Goal: Task Accomplishment & Management: Manage account settings

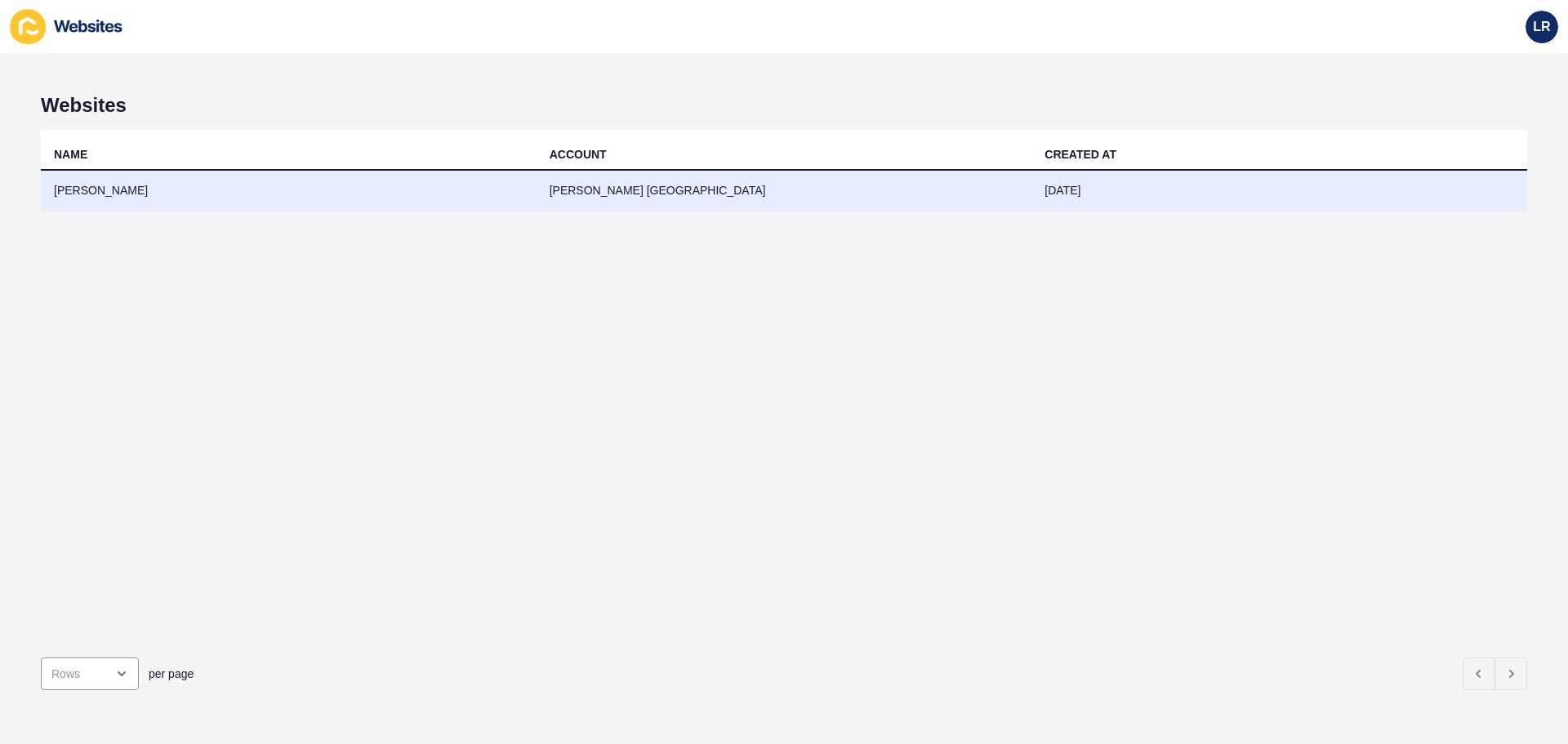
click at [748, 205] on td "[PERSON_NAME] [GEOGRAPHIC_DATA]" at bounding box center [784, 191] width 496 height 40
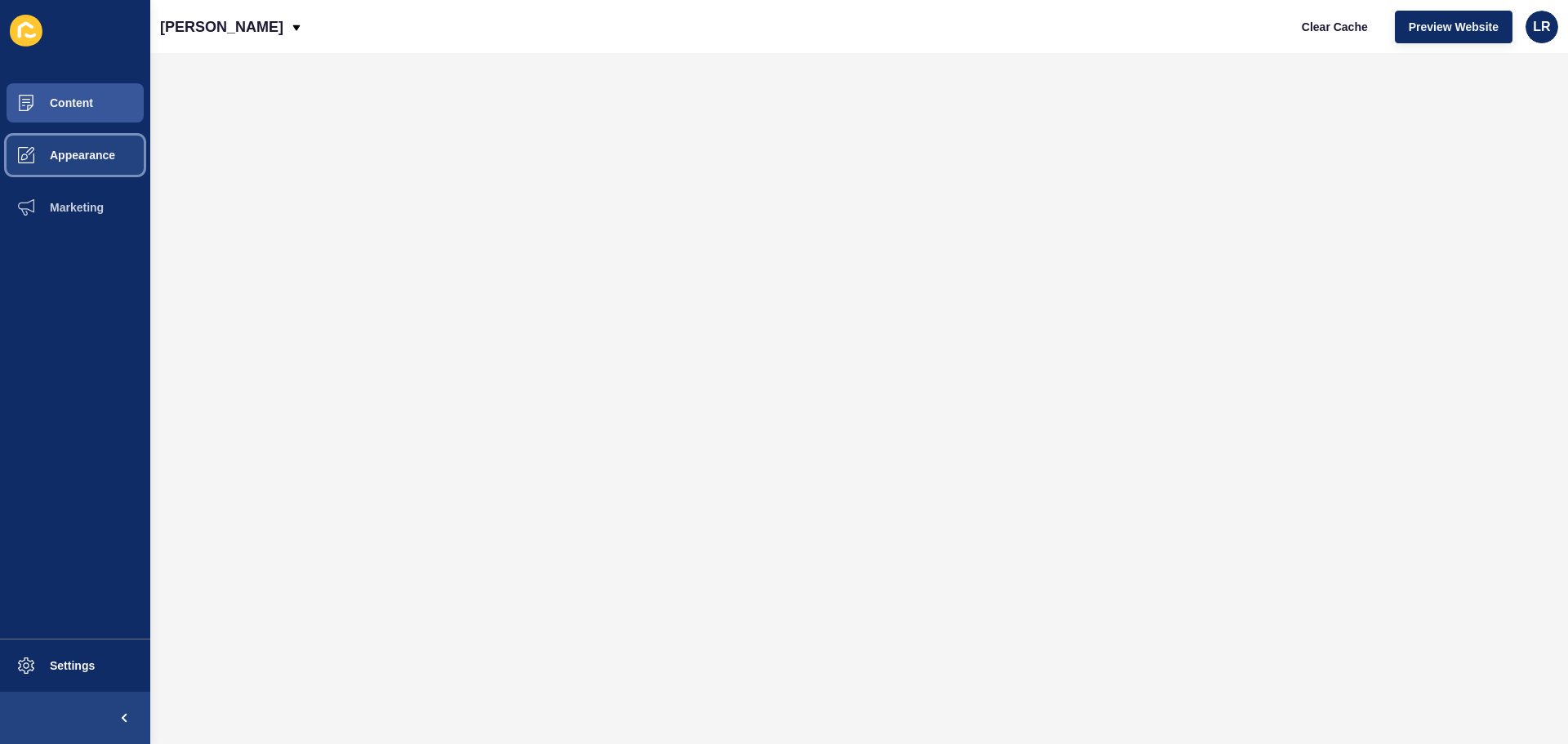
click at [96, 142] on button "Appearance" at bounding box center [75, 155] width 150 height 52
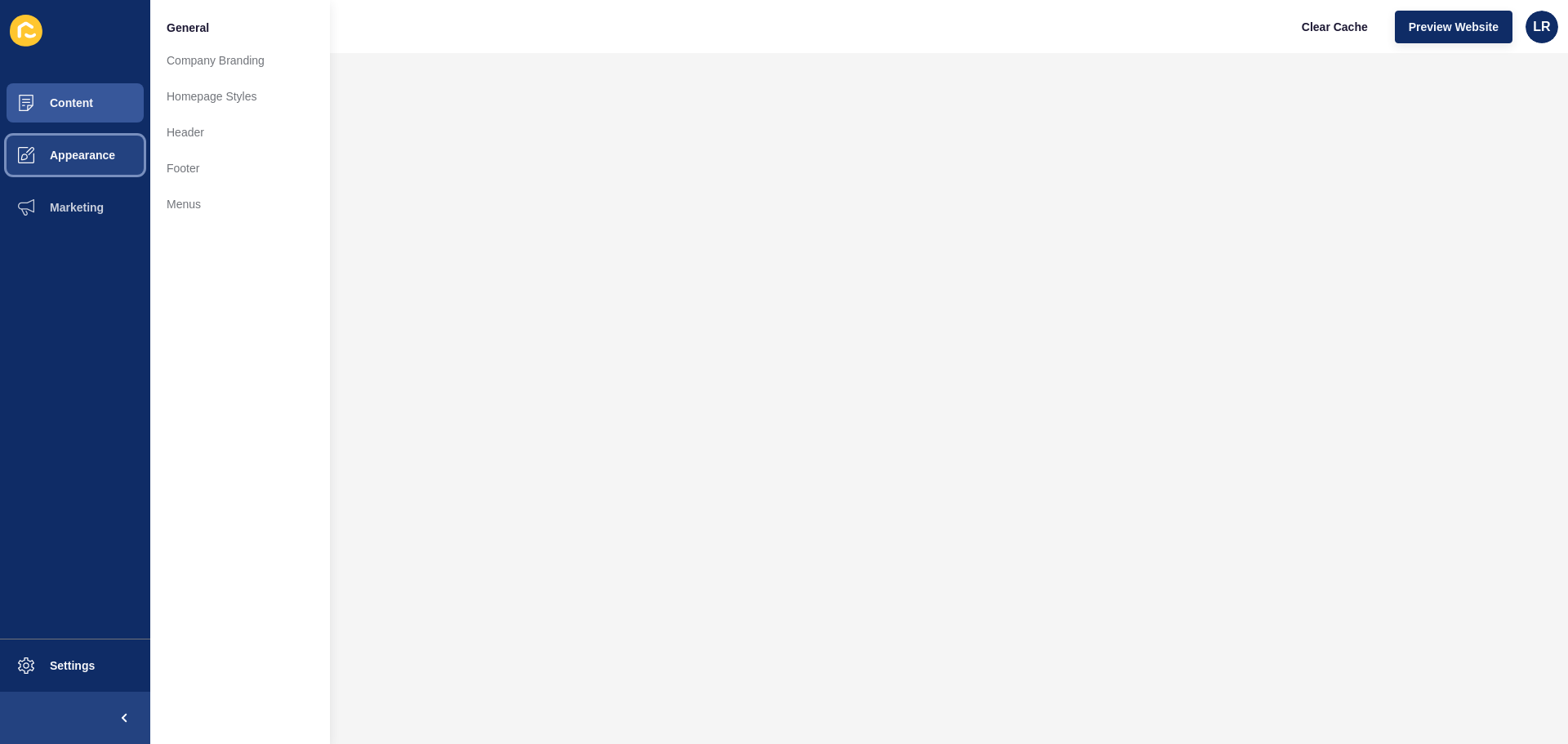
click at [96, 142] on button "Appearance" at bounding box center [75, 155] width 150 height 52
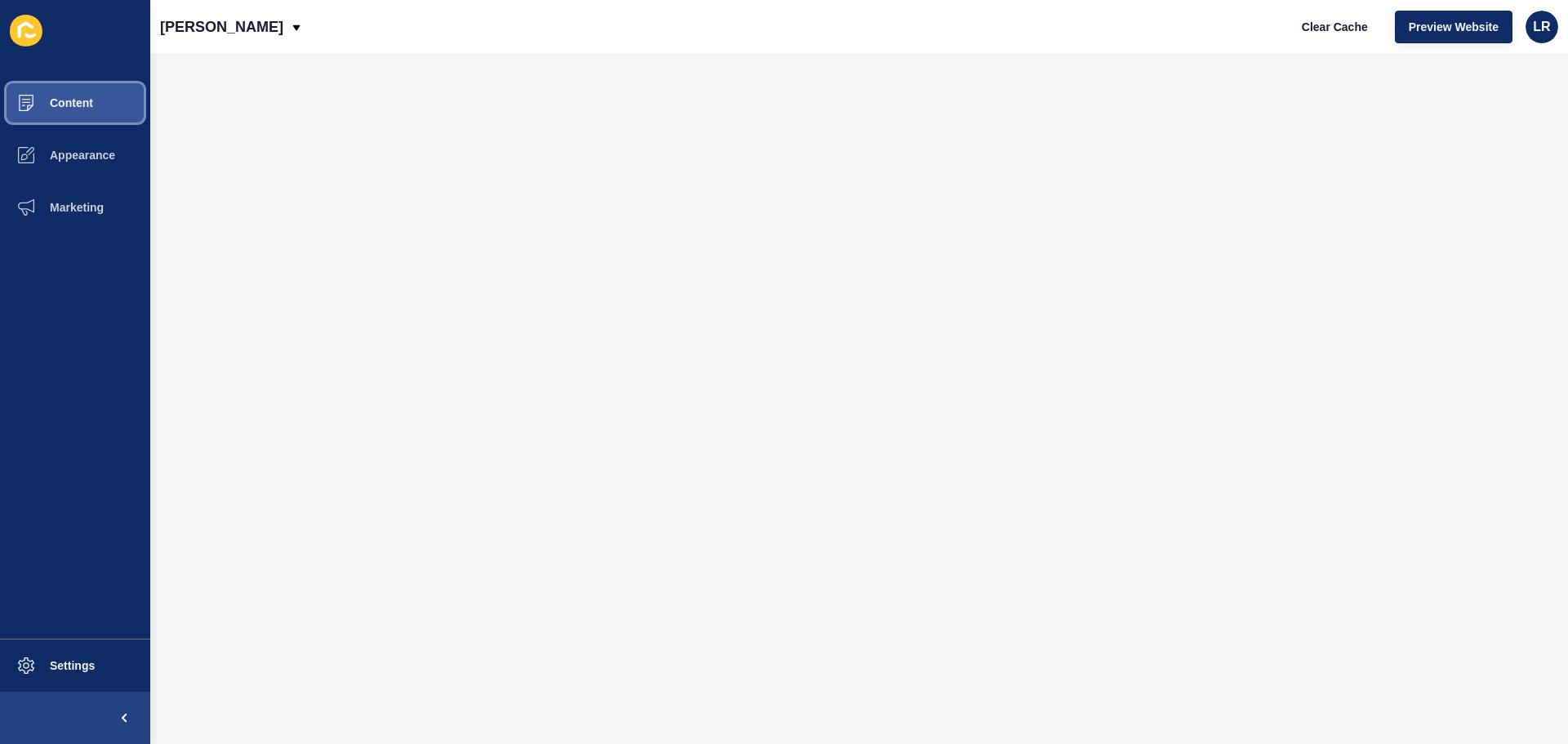
click at [96, 88] on button "Content" at bounding box center [75, 103] width 150 height 52
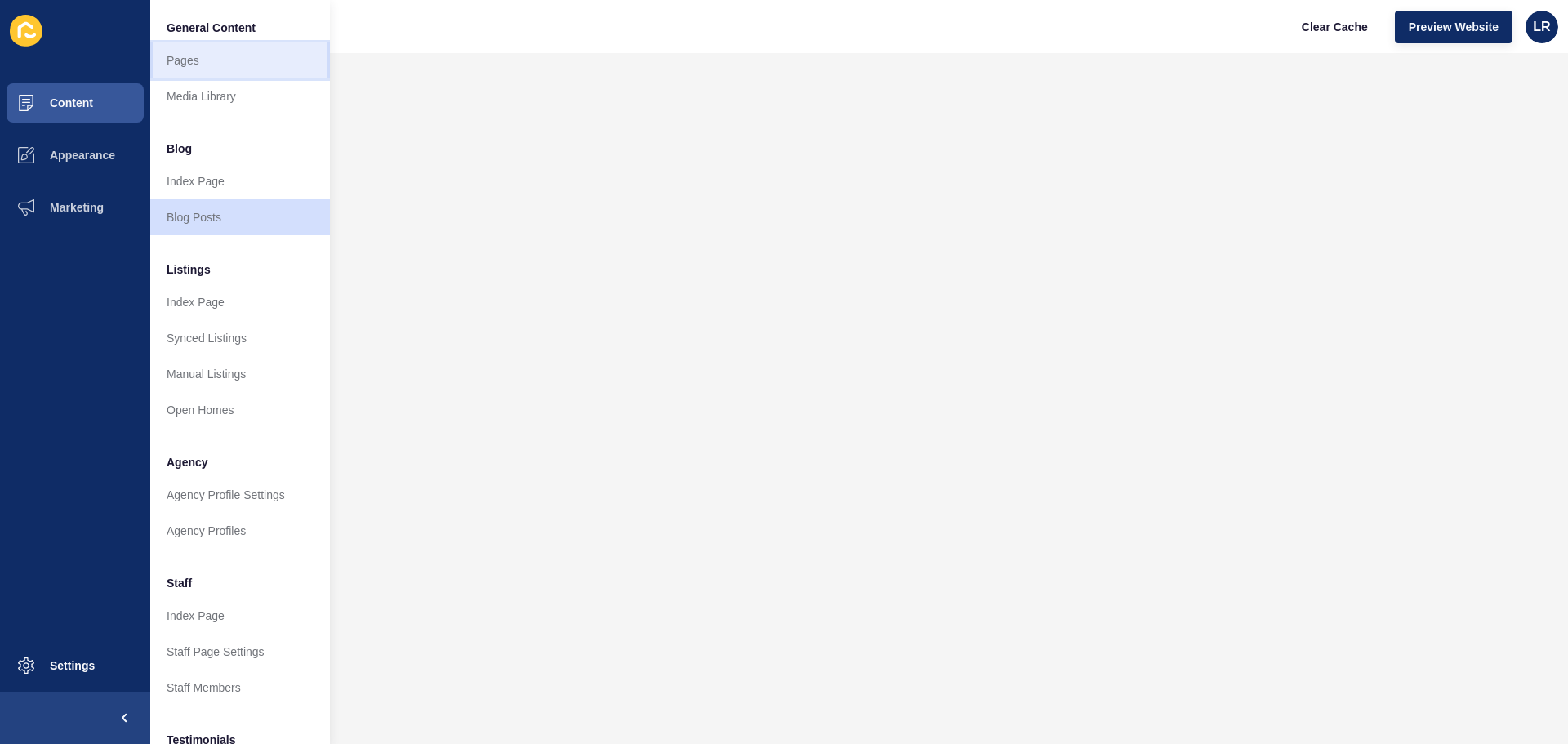
click at [155, 50] on link "Pages" at bounding box center [239, 60] width 179 height 36
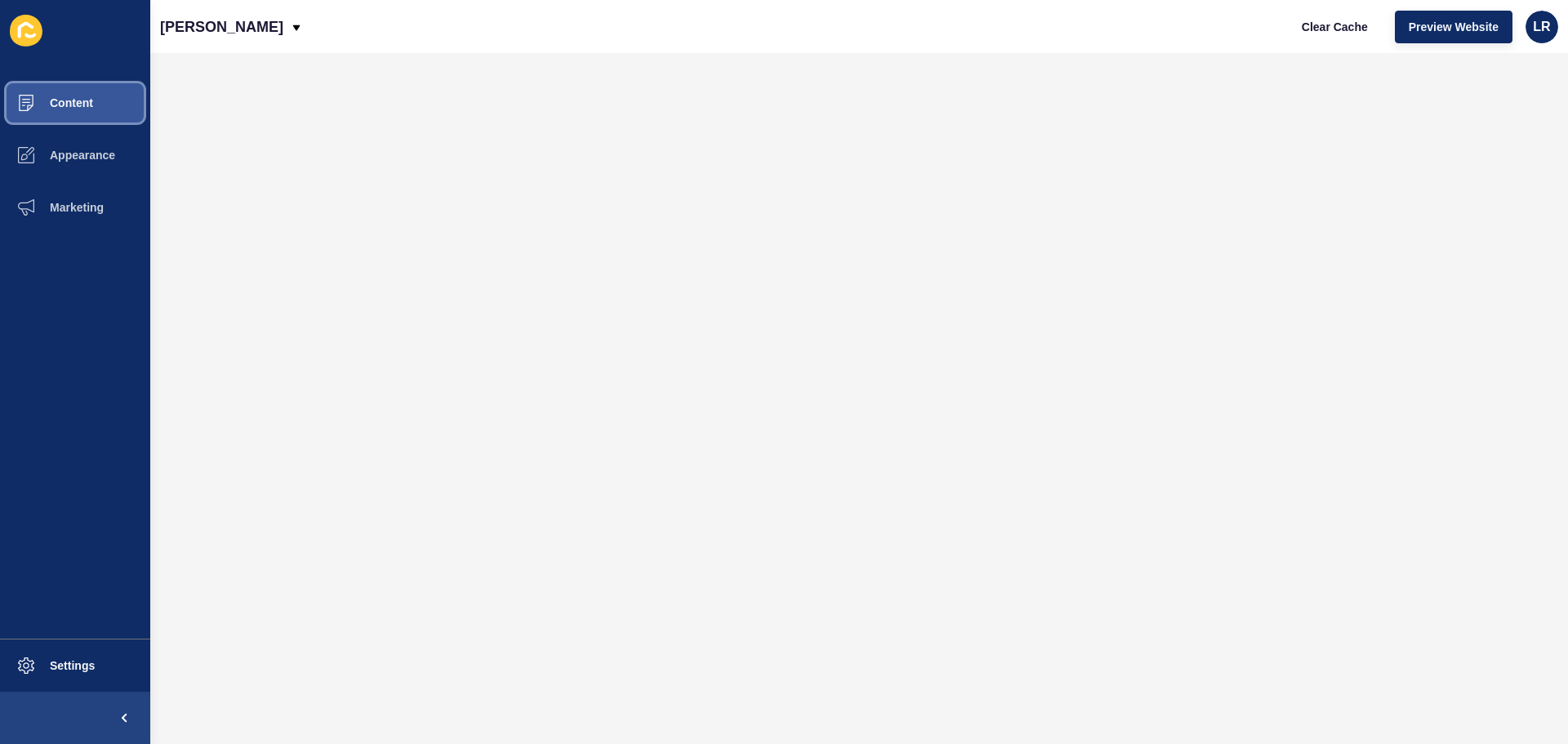
click at [99, 105] on button "Content" at bounding box center [75, 103] width 150 height 52
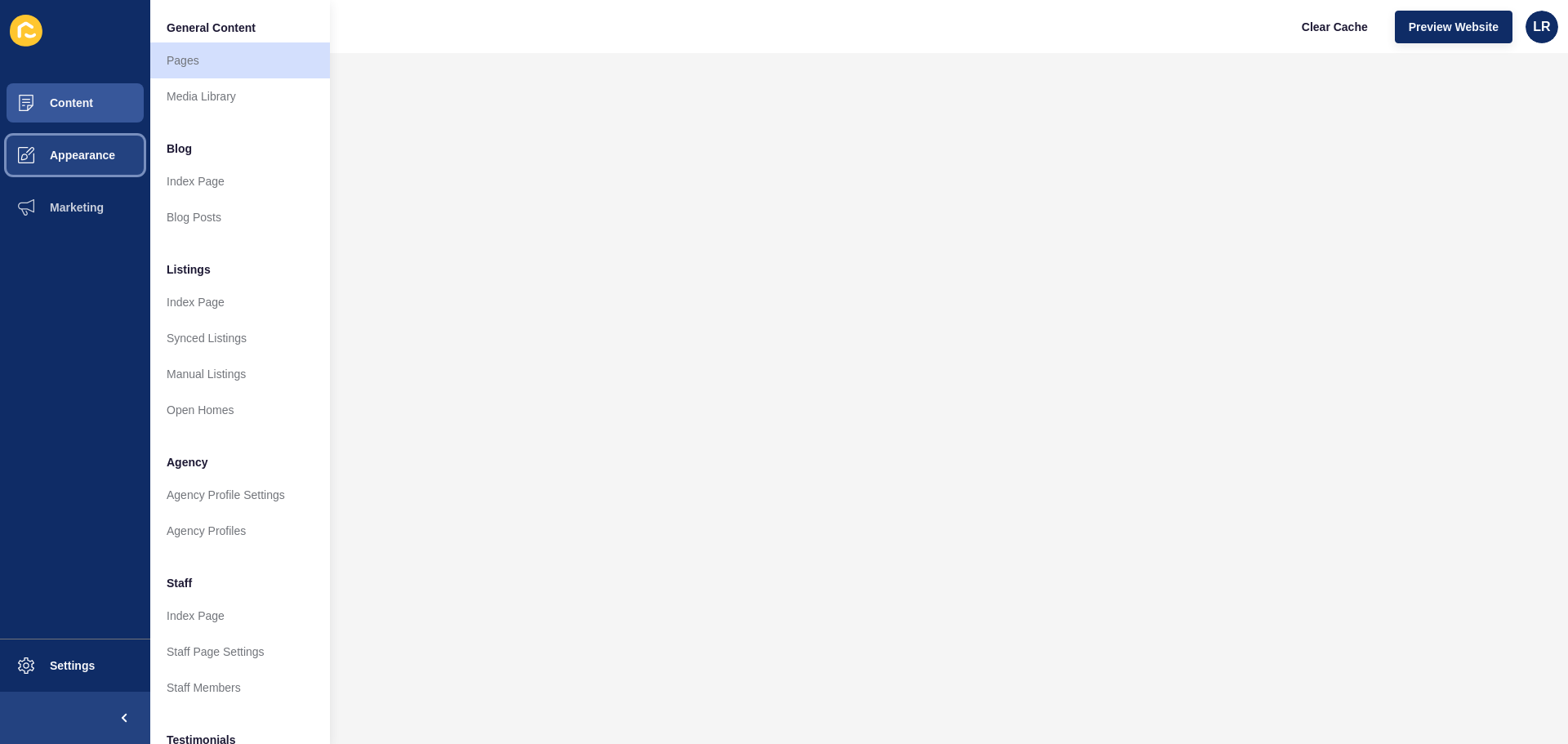
click at [81, 156] on span "Appearance" at bounding box center [56, 155] width 118 height 13
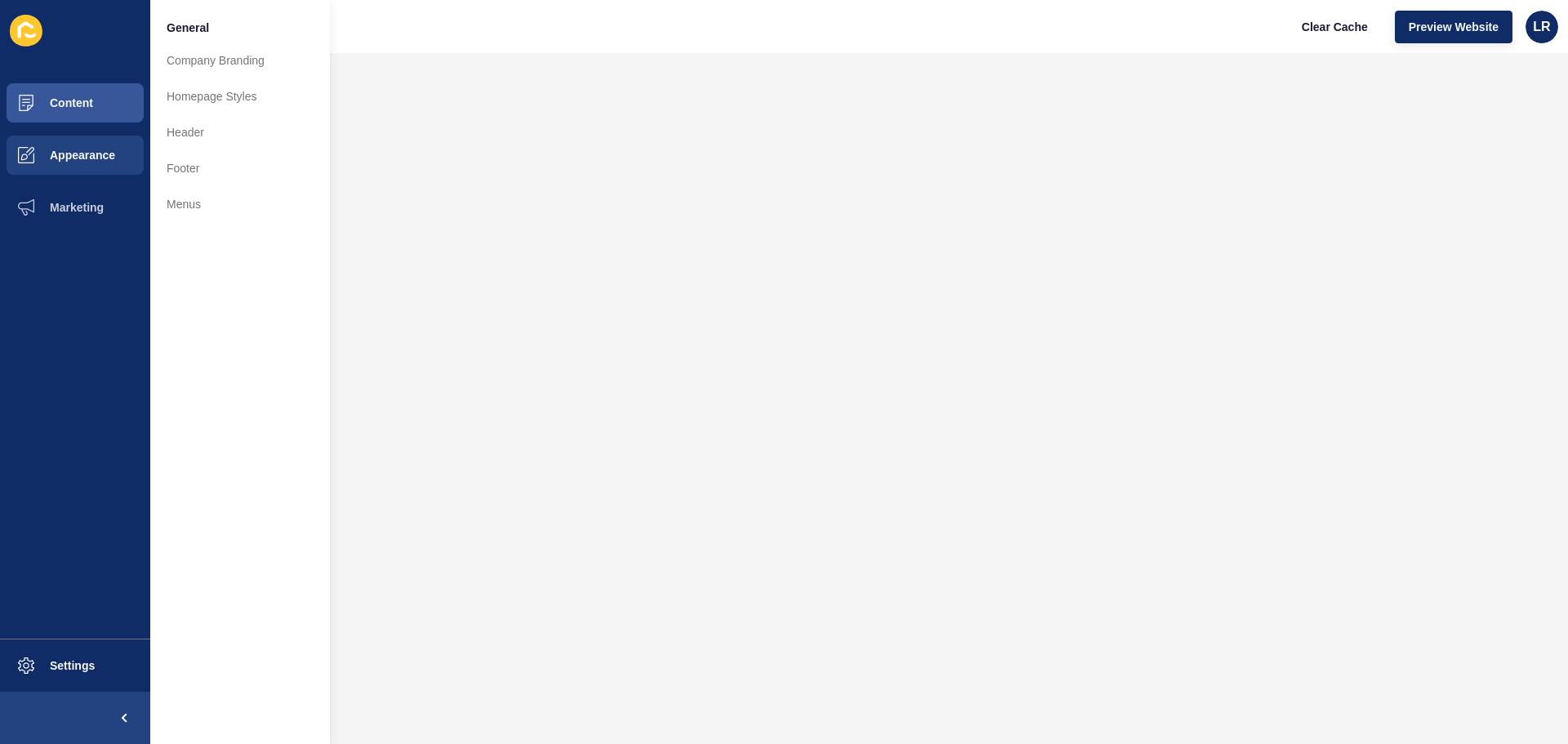
click at [81, 236] on ul "Content Appearance Marketing" at bounding box center [75, 358] width 150 height 561
click at [87, 222] on button "Marketing" at bounding box center [75, 207] width 150 height 52
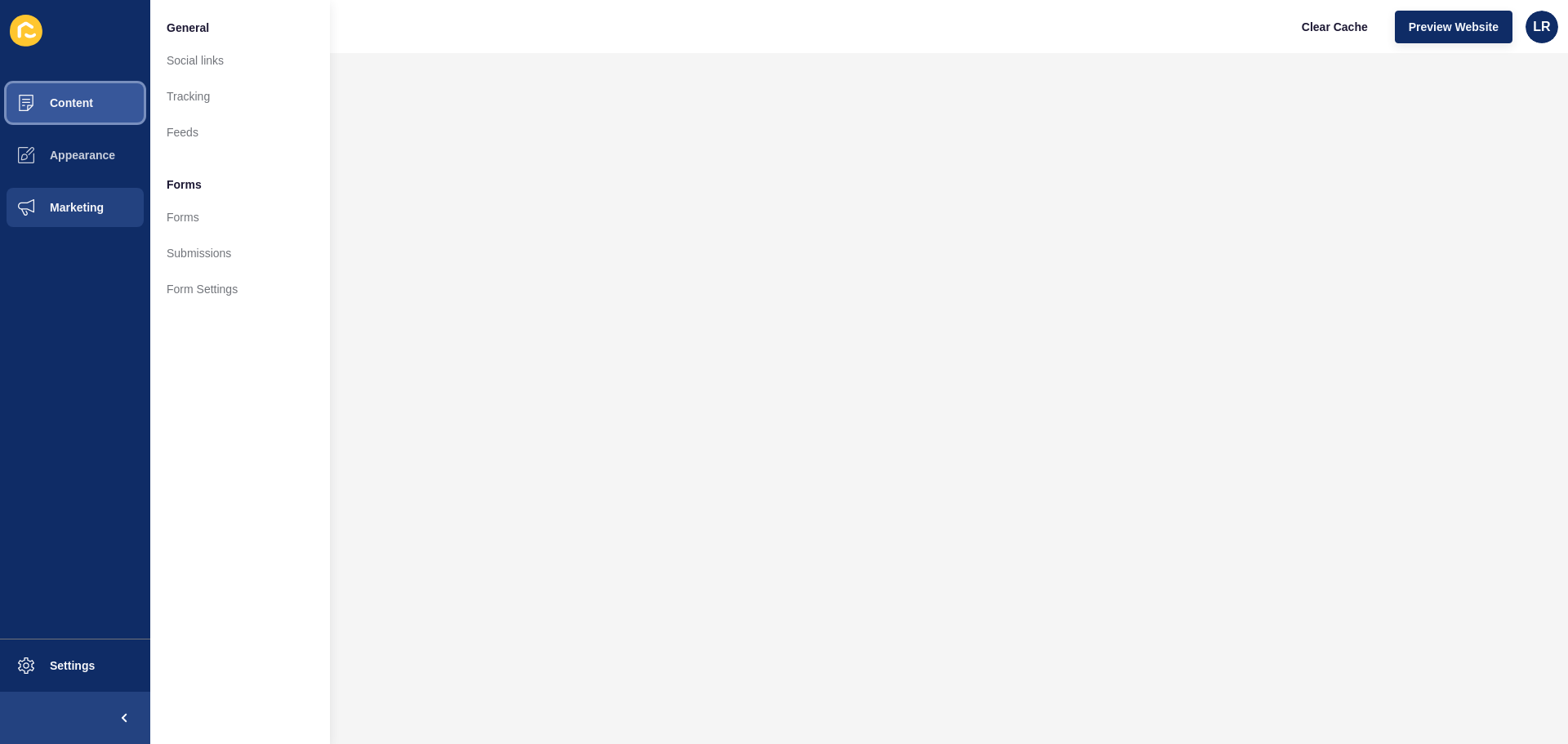
click at [94, 107] on button "Content" at bounding box center [75, 103] width 150 height 52
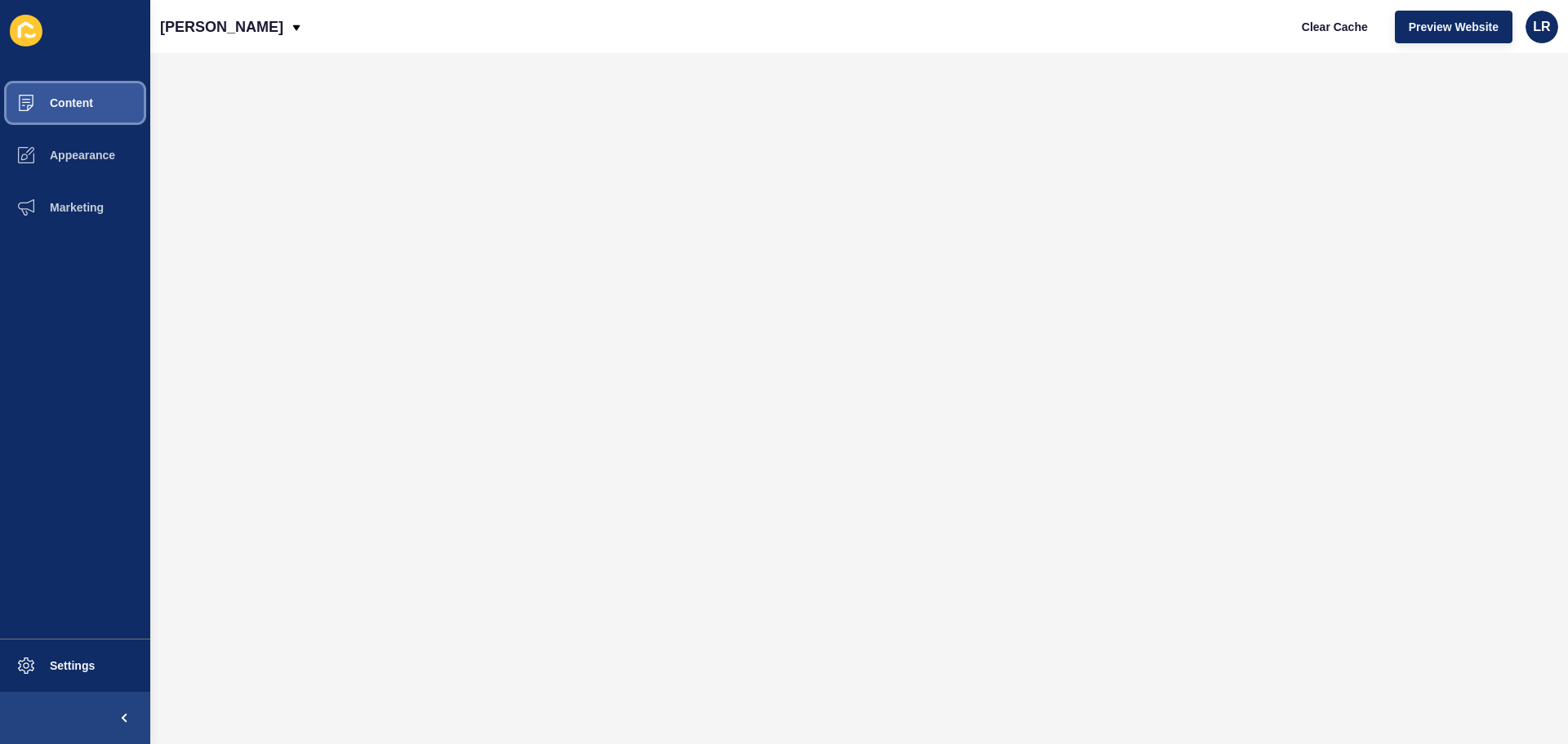
click at [68, 98] on span "Content" at bounding box center [45, 102] width 95 height 13
click at [91, 98] on span "Content" at bounding box center [45, 102] width 95 height 13
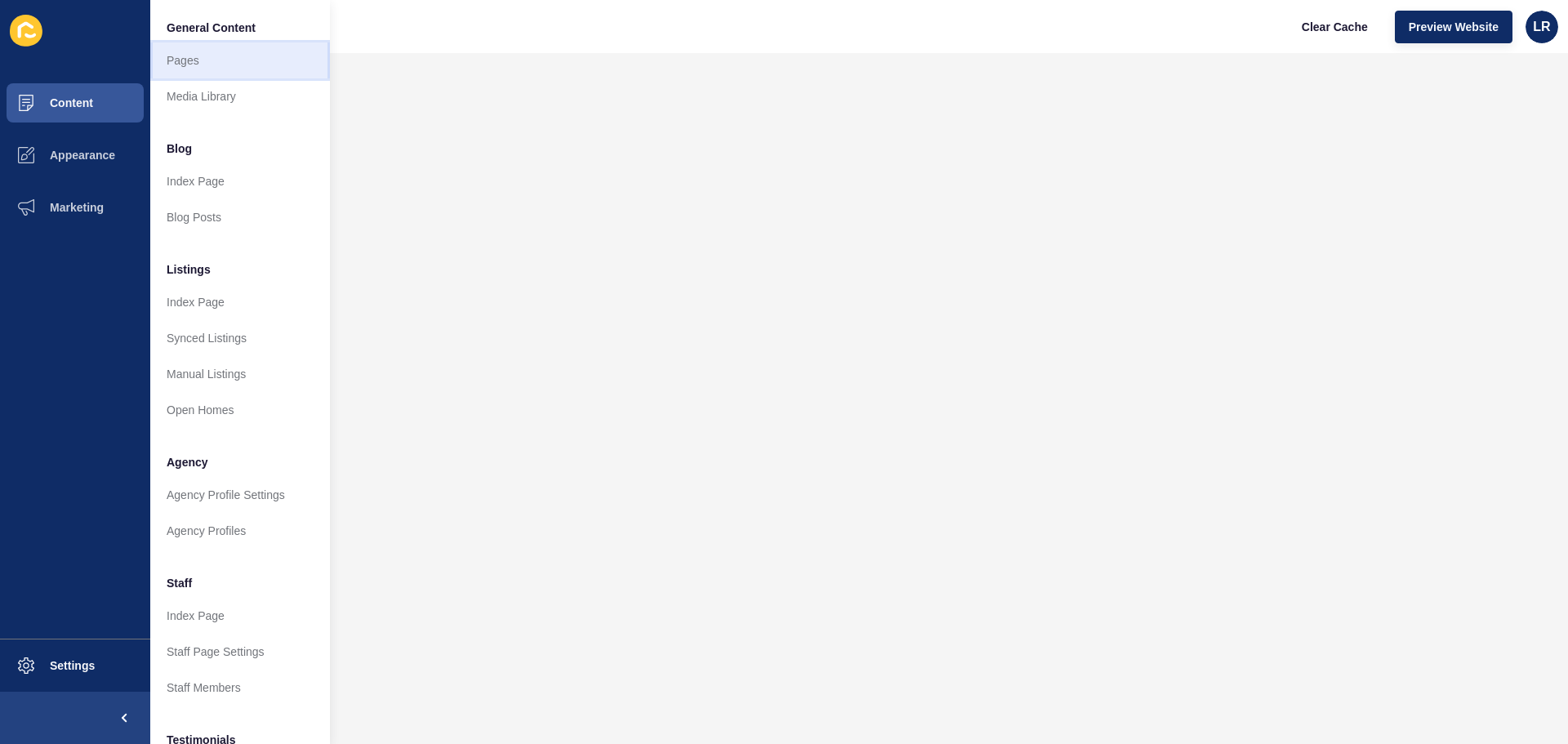
click at [211, 71] on link "Pages" at bounding box center [239, 60] width 179 height 36
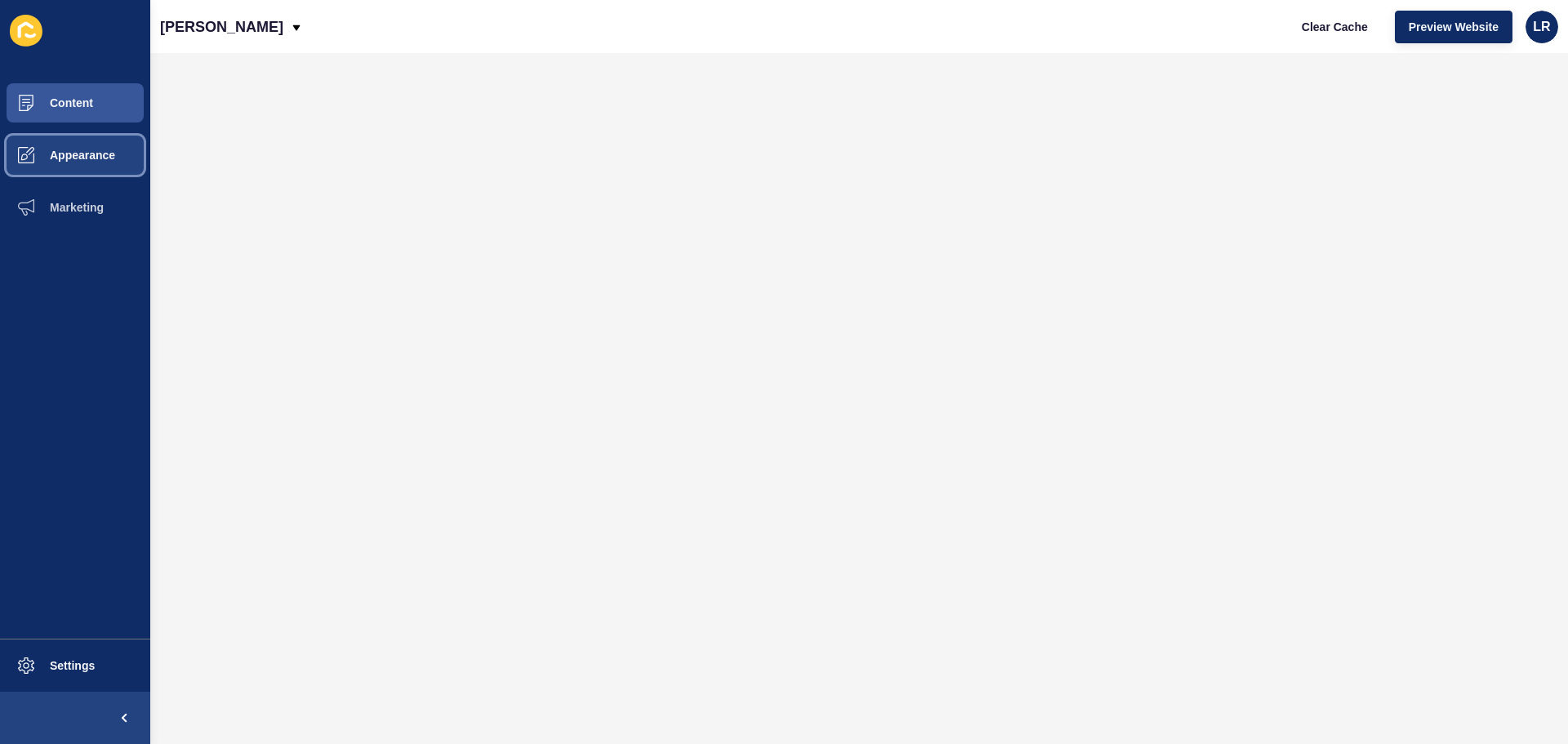
click at [100, 156] on span "Appearance" at bounding box center [56, 155] width 118 height 13
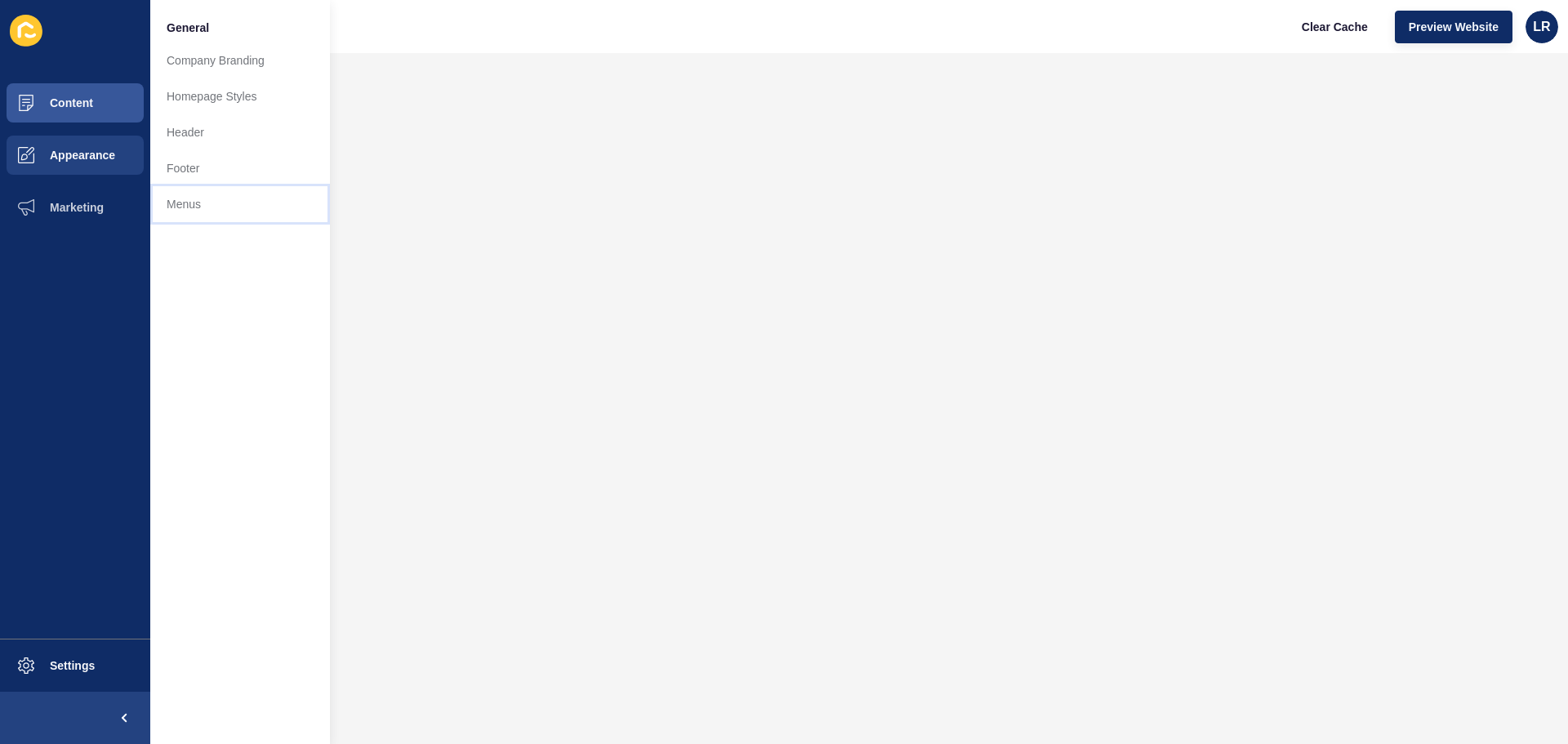
click at [165, 200] on link "Menus" at bounding box center [239, 204] width 179 height 36
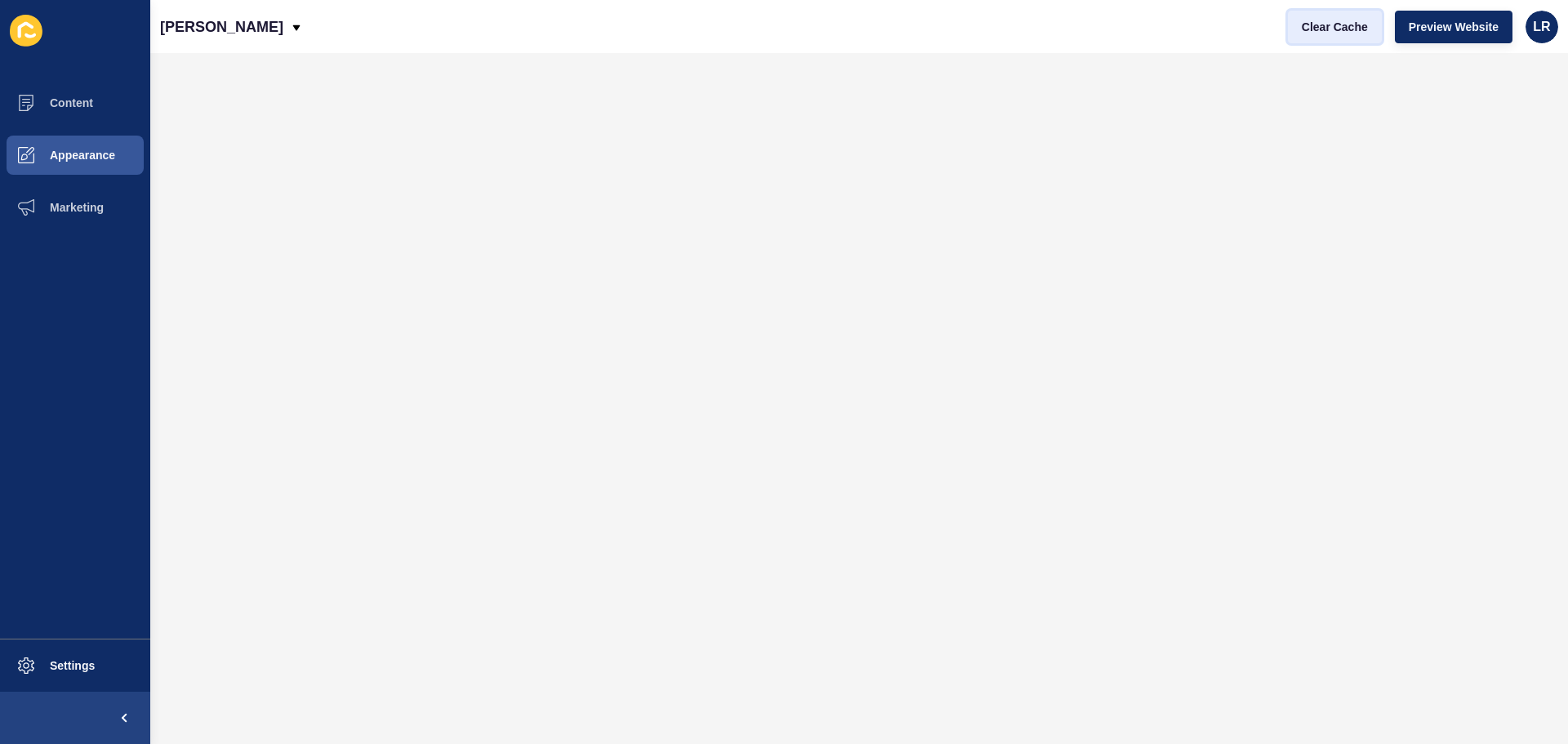
click at [1347, 31] on span "Clear Cache" at bounding box center [1334, 27] width 66 height 16
click at [86, 115] on button "Content" at bounding box center [75, 103] width 150 height 52
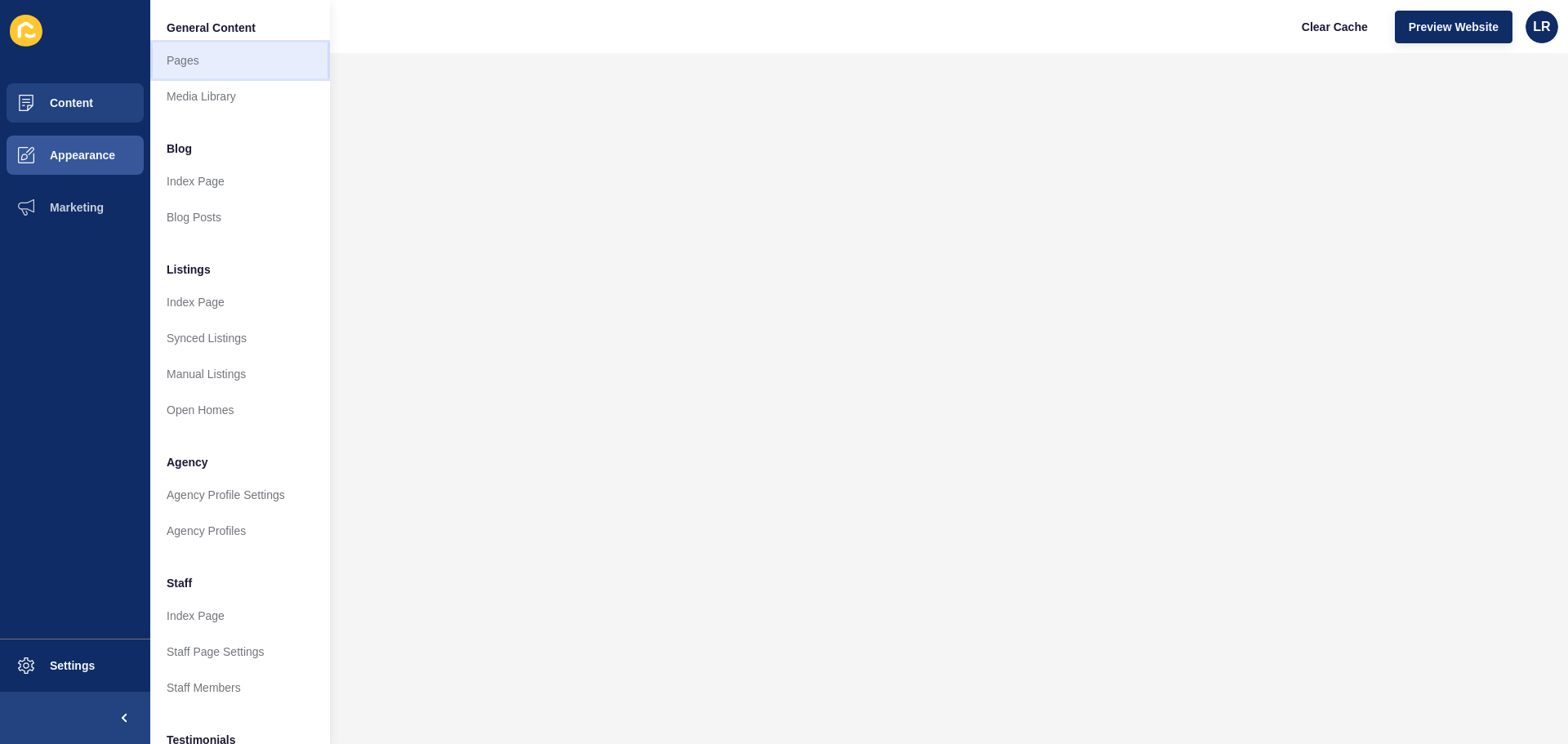
click at [222, 61] on link "Pages" at bounding box center [239, 60] width 179 height 36
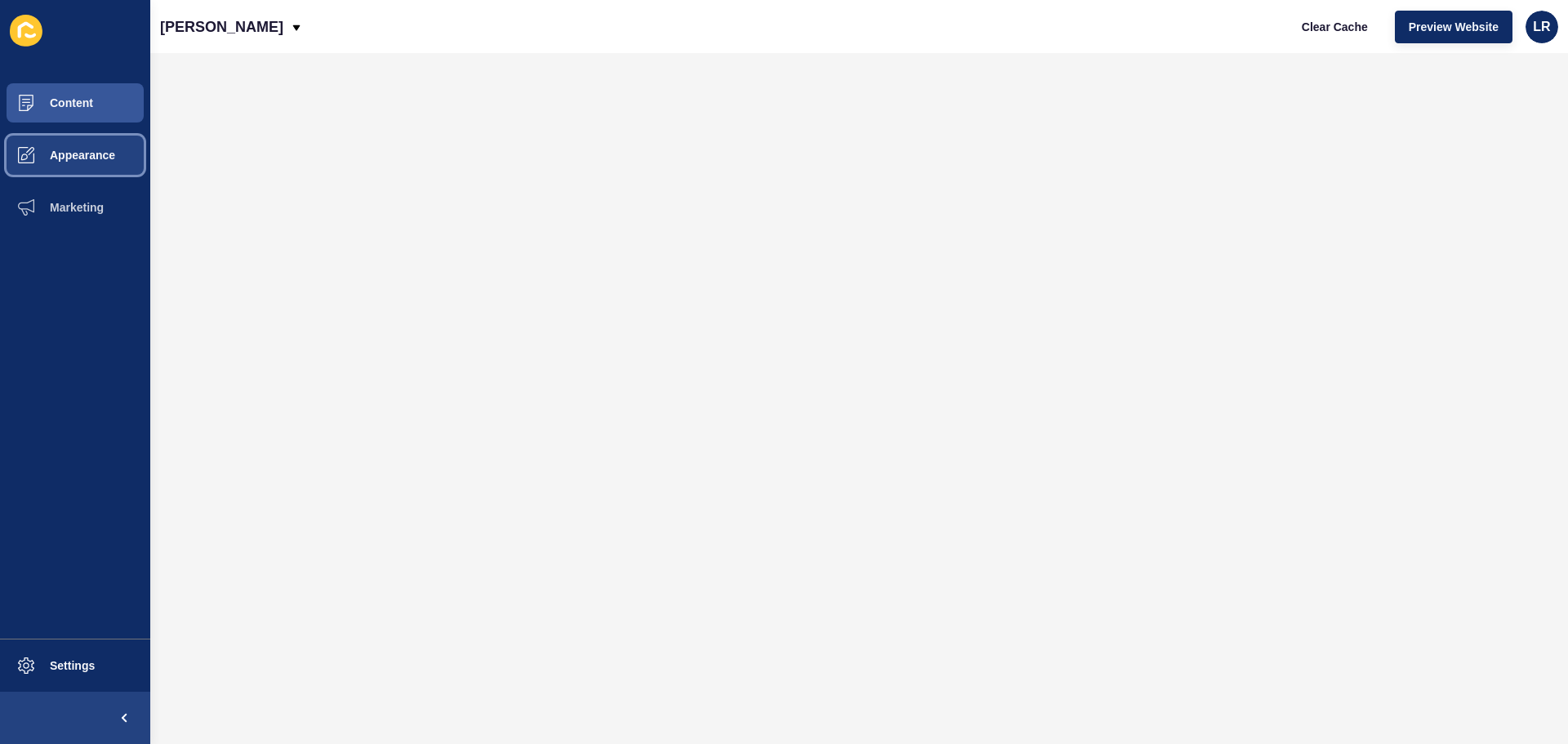
click at [89, 154] on span "Appearance" at bounding box center [56, 155] width 118 height 13
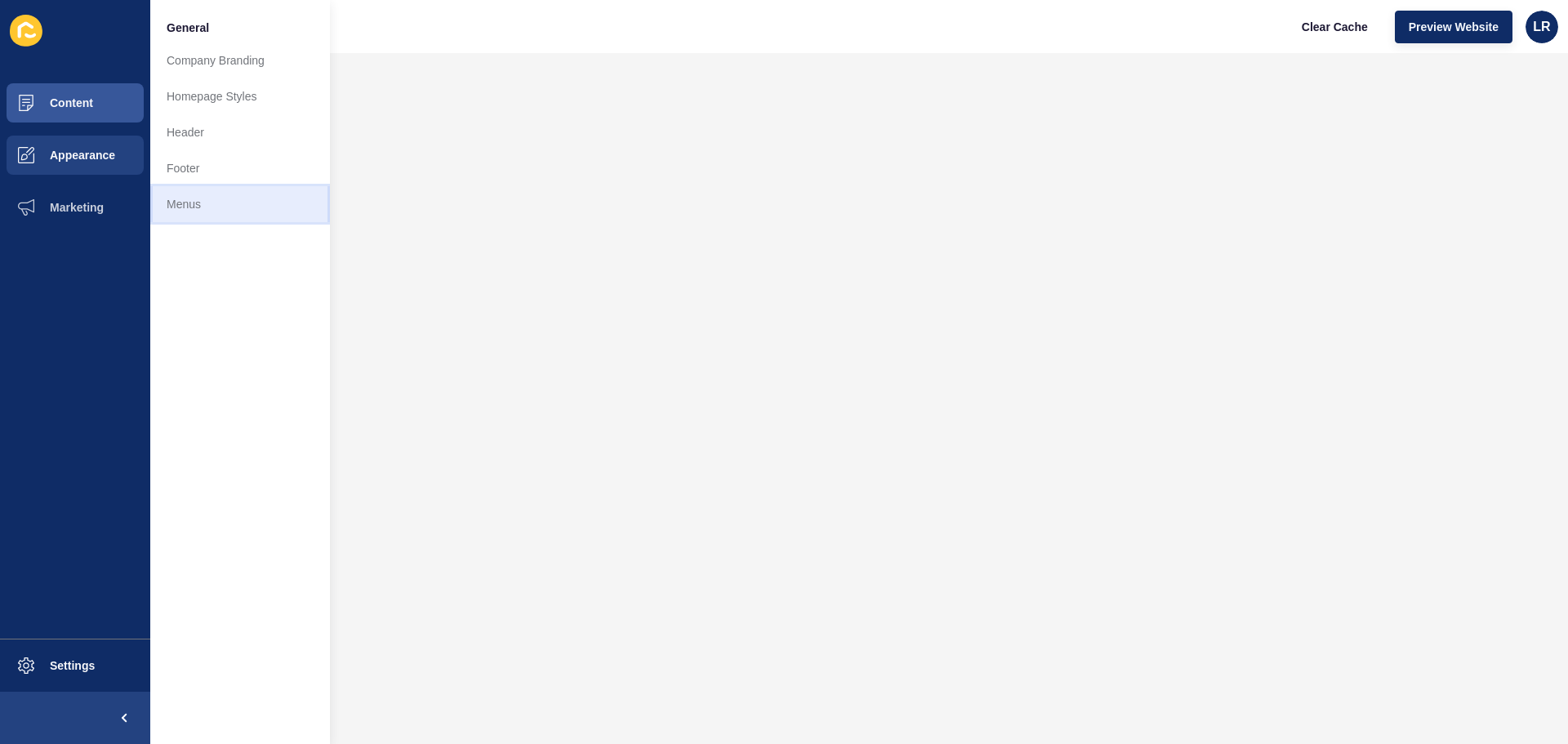
click at [191, 212] on link "Menus" at bounding box center [239, 204] width 179 height 36
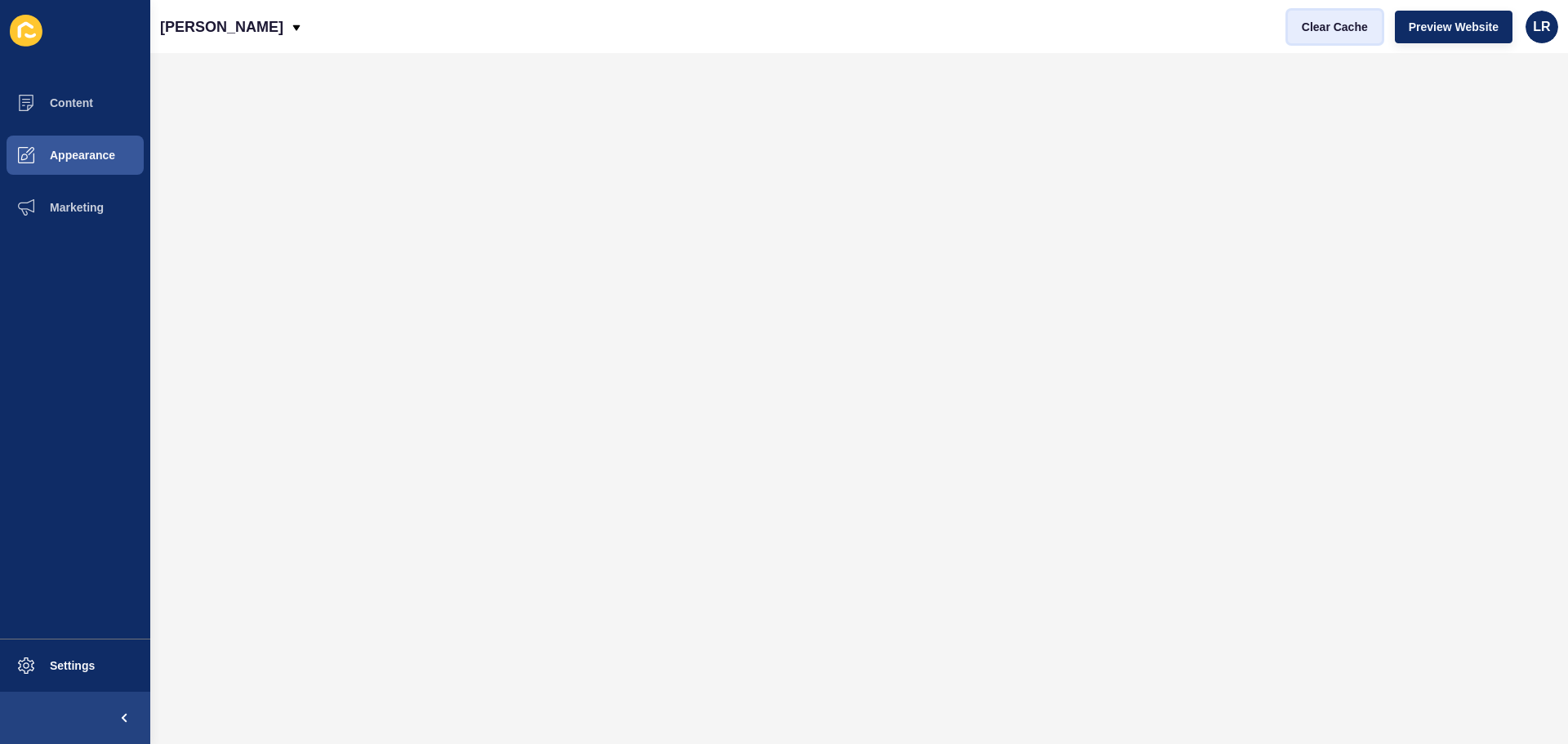
click at [1338, 30] on span "Clear Cache" at bounding box center [1334, 27] width 66 height 16
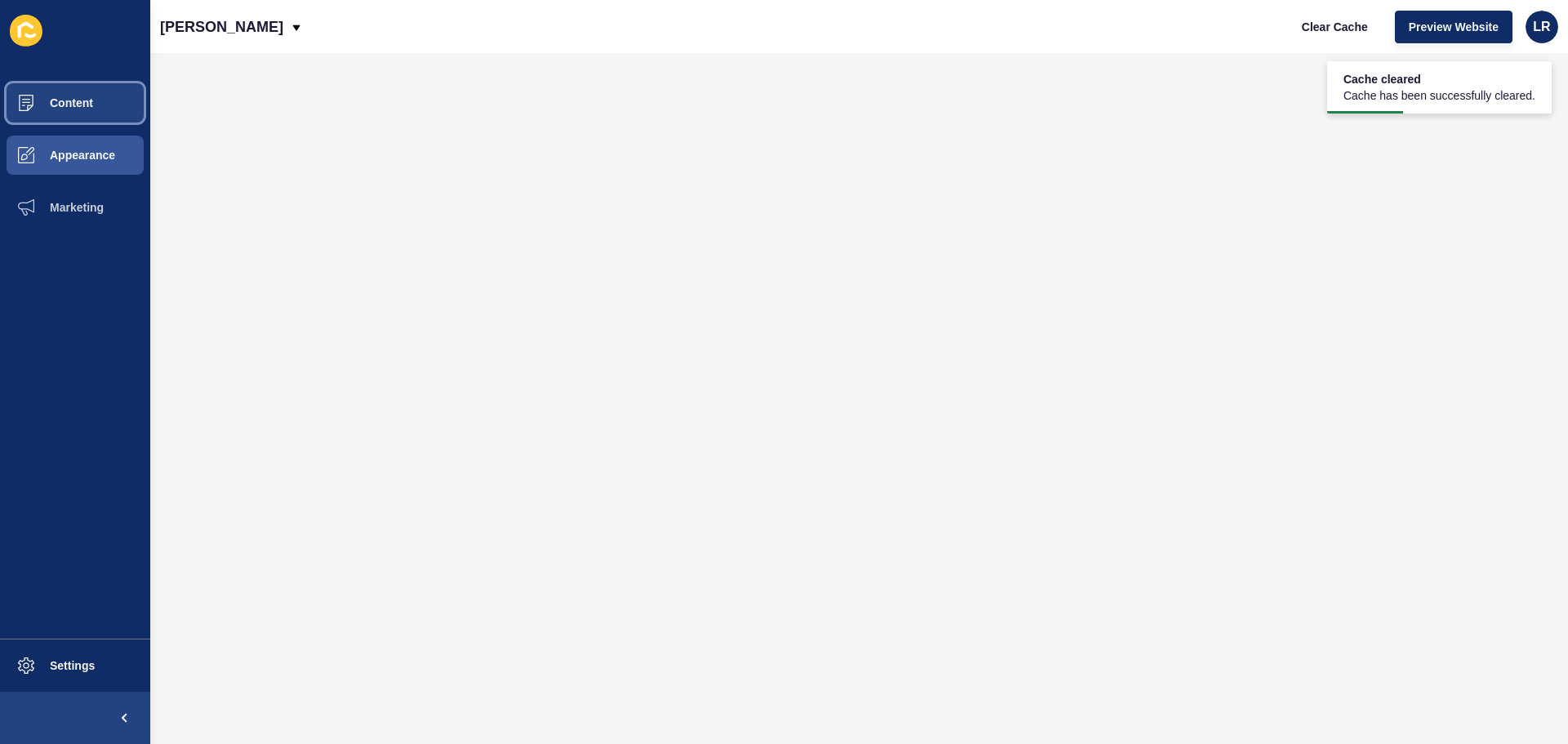
click at [93, 97] on span "Content" at bounding box center [45, 102] width 95 height 13
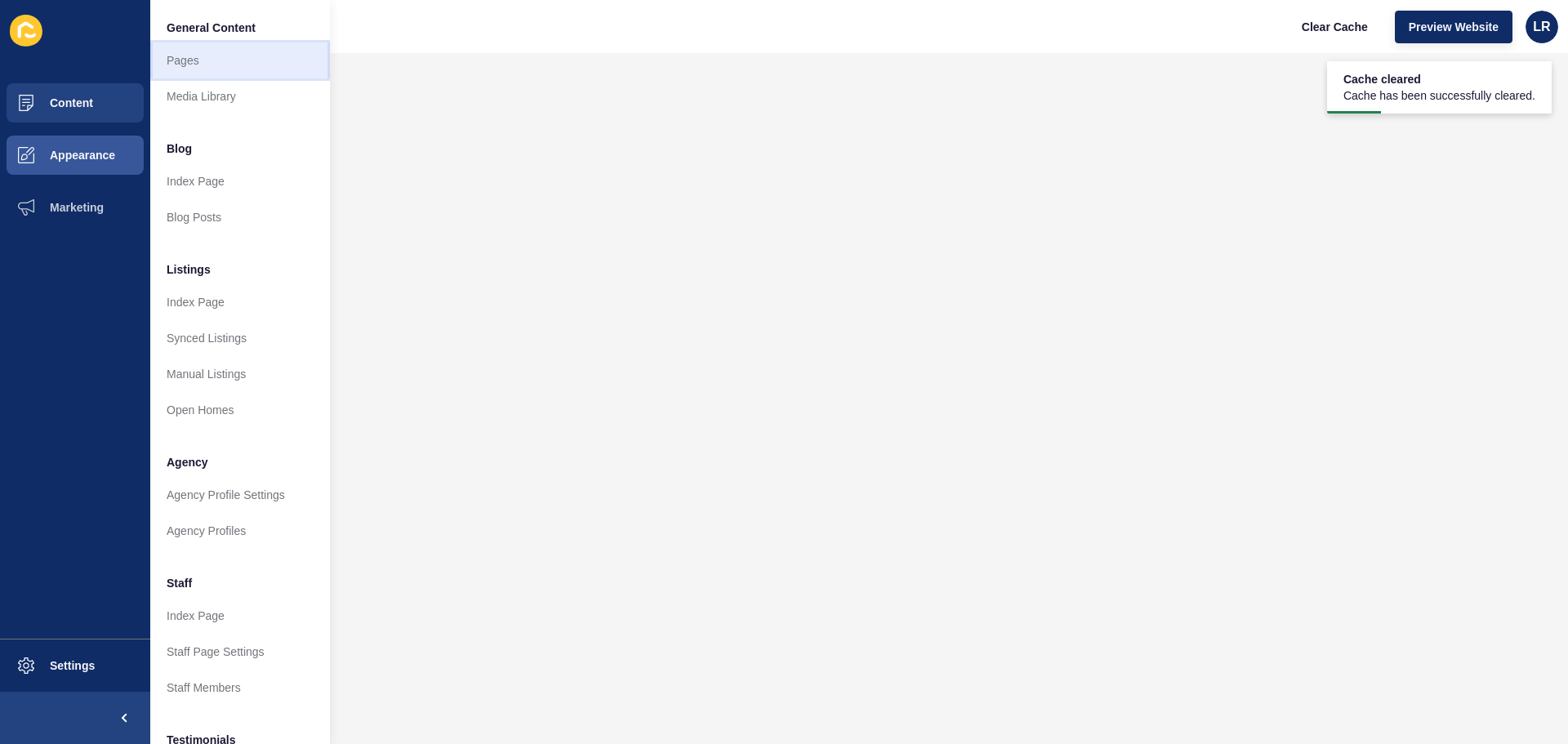
click at [264, 63] on link "Pages" at bounding box center [239, 60] width 179 height 36
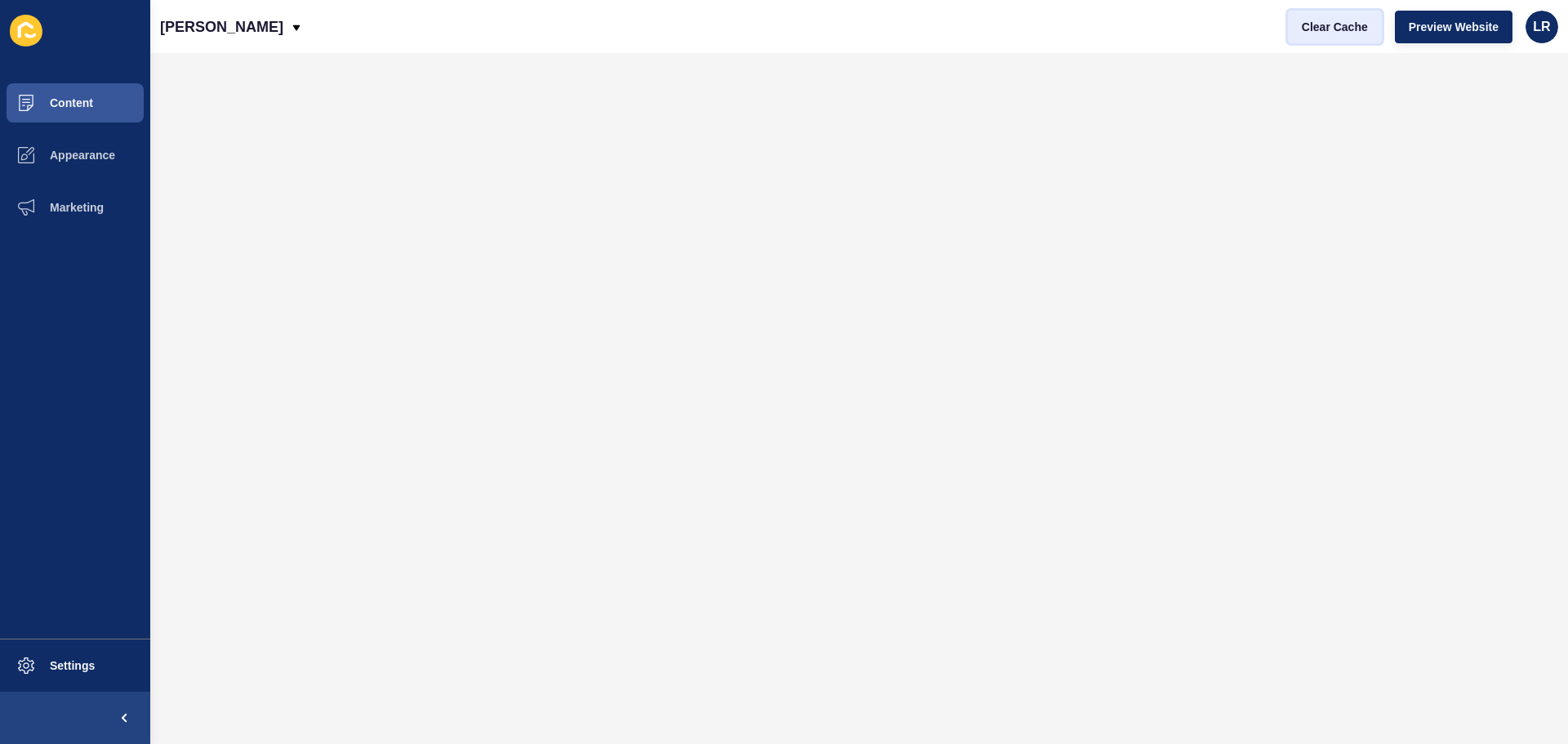
click at [1299, 34] on button "Clear Cache" at bounding box center [1334, 27] width 94 height 33
